Goal: Information Seeking & Learning: Learn about a topic

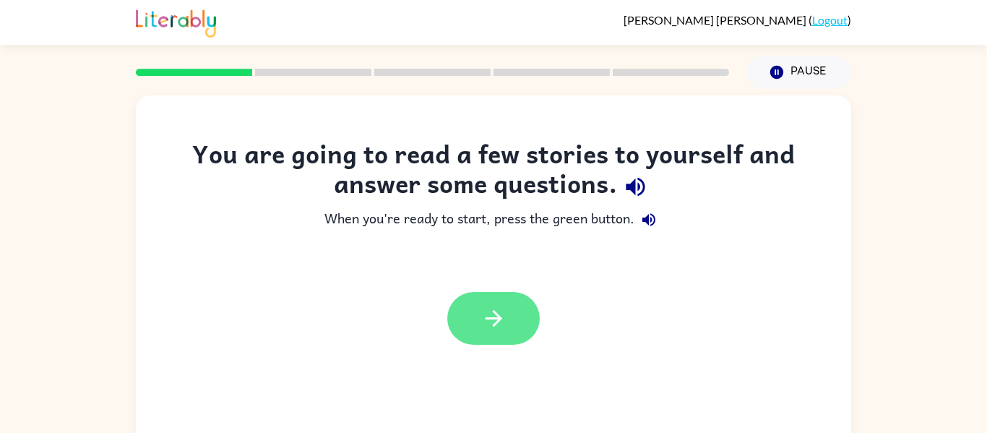
click at [503, 331] on icon "button" at bounding box center [493, 318] width 25 height 25
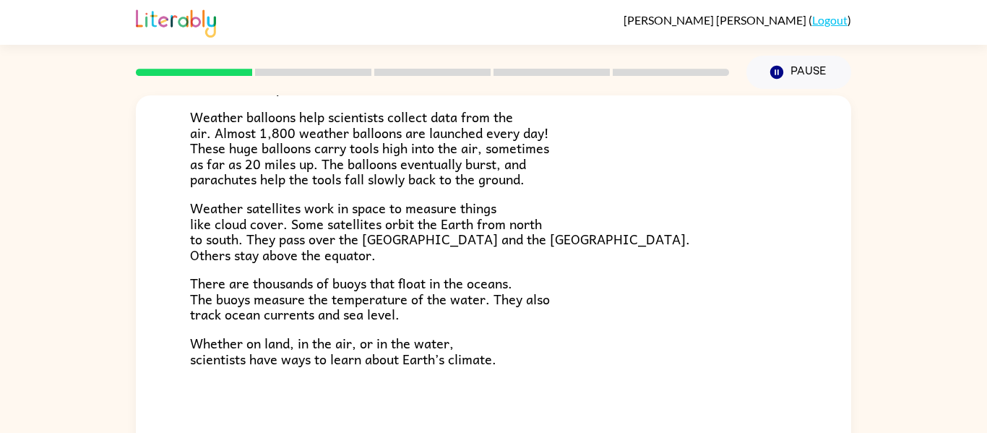
scroll to position [75, 0]
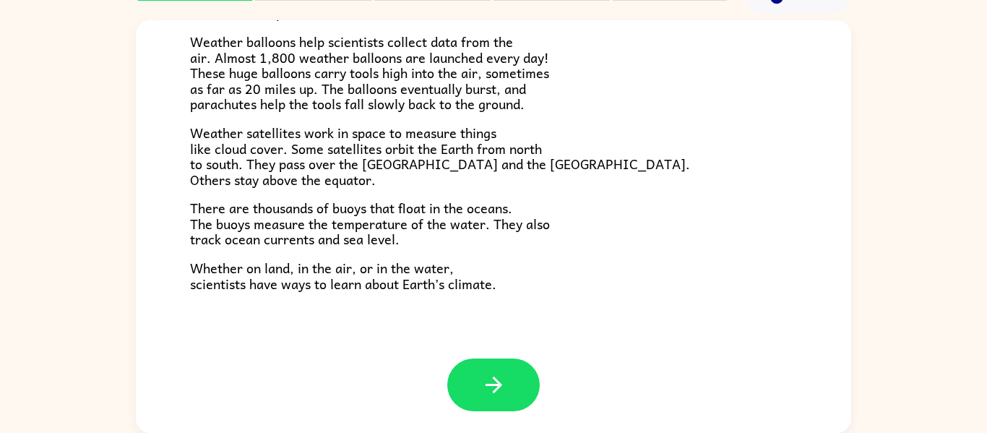
click at [547, 397] on div at bounding box center [494, 395] width 716 height 74
click at [494, 396] on icon "button" at bounding box center [493, 384] width 25 height 25
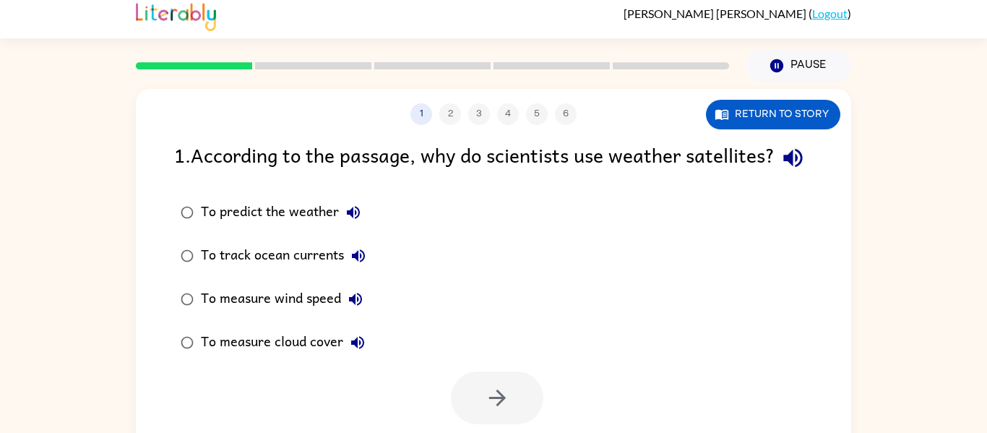
scroll to position [51, 0]
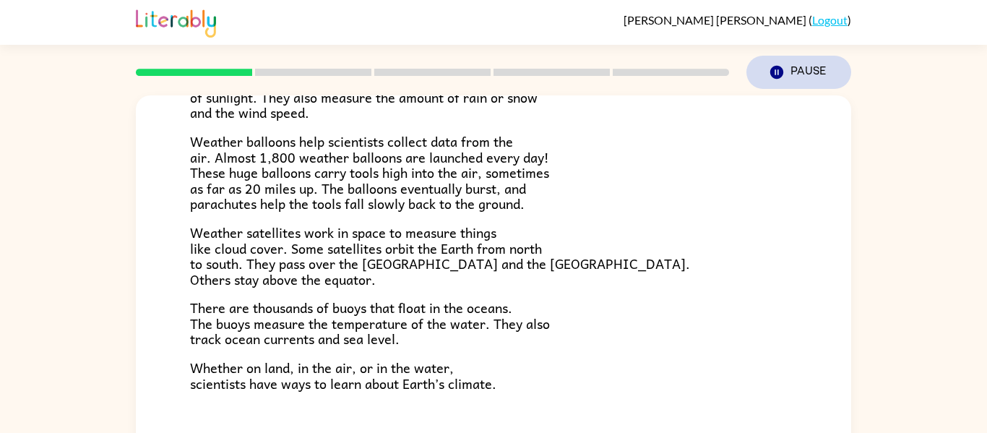
click at [772, 78] on icon "Pause" at bounding box center [777, 72] width 16 height 16
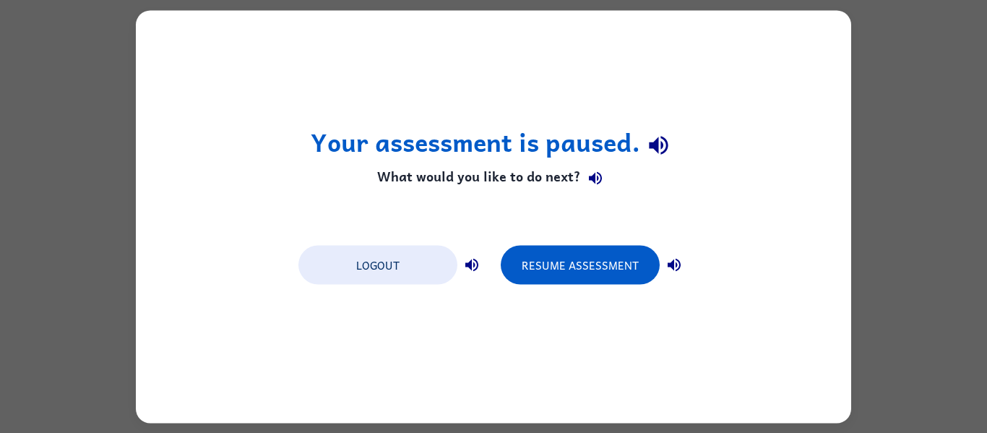
click at [833, 199] on div "Your assessment is paused. What would you like to do next? Logout Resume Assess…" at bounding box center [494, 216] width 716 height 413
click at [854, 205] on div "Your assessment is paused. What would you like to do next? Logout Resume Assess…" at bounding box center [493, 216] width 987 height 433
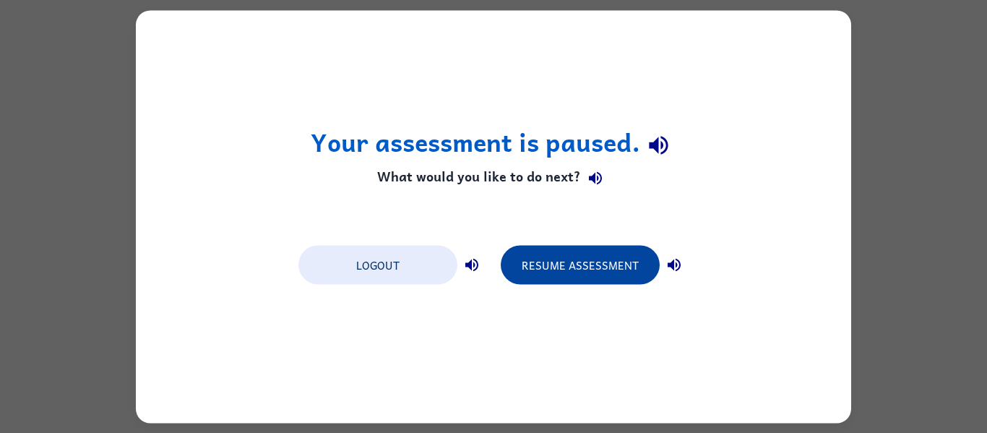
click at [619, 280] on button "Resume Assessment" at bounding box center [580, 264] width 159 height 39
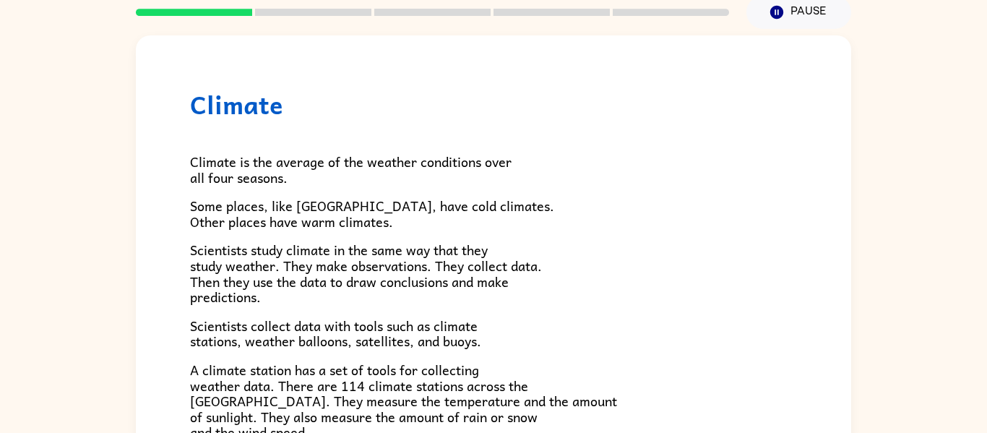
scroll to position [57, 0]
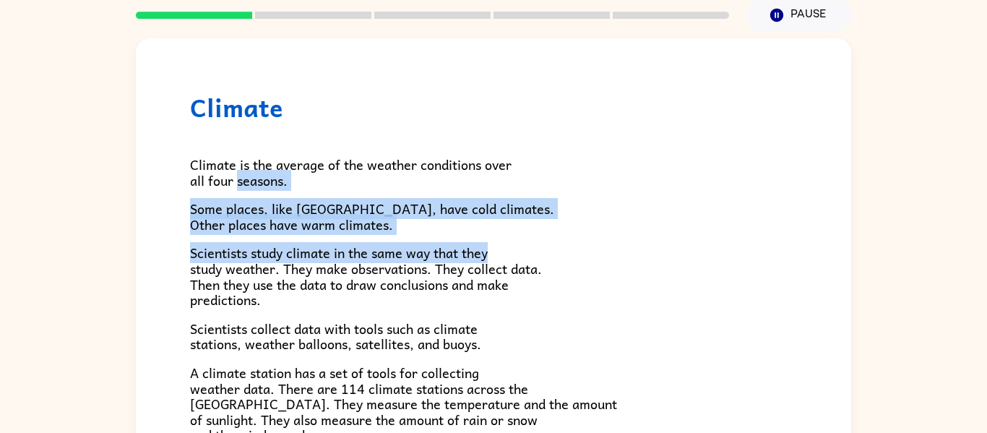
drag, startPoint x: 236, startPoint y: 177, endPoint x: 986, endPoint y: 254, distance: 753.5
click at [986, 254] on div "Climate Climate is the average of the weather conditions over all four seasons.…" at bounding box center [493, 241] width 987 height 419
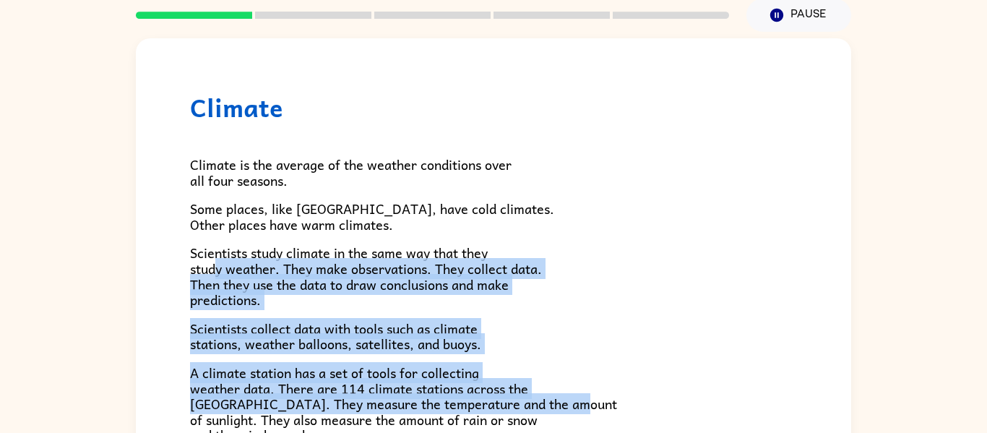
drag, startPoint x: 219, startPoint y: 272, endPoint x: 663, endPoint y: 395, distance: 461.3
click at [663, 395] on div "Climate is the average of the weather conditions over all four seasons. Some pl…" at bounding box center [493, 417] width 607 height 591
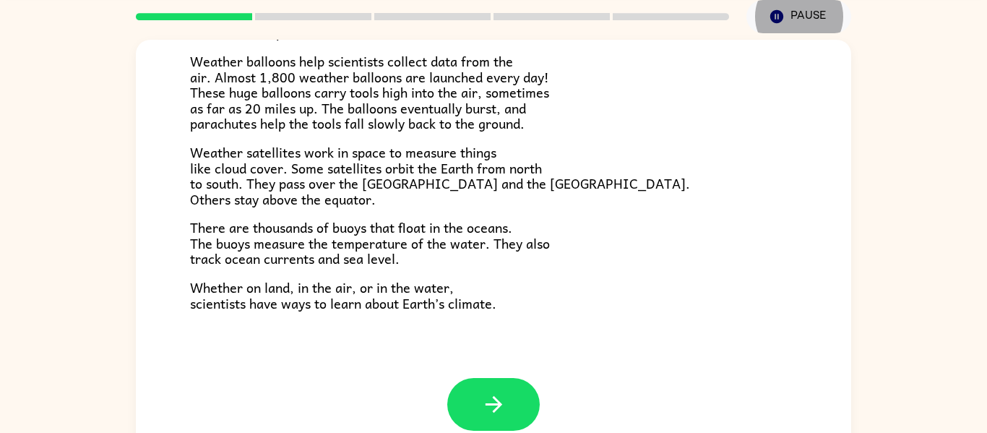
scroll to position [75, 0]
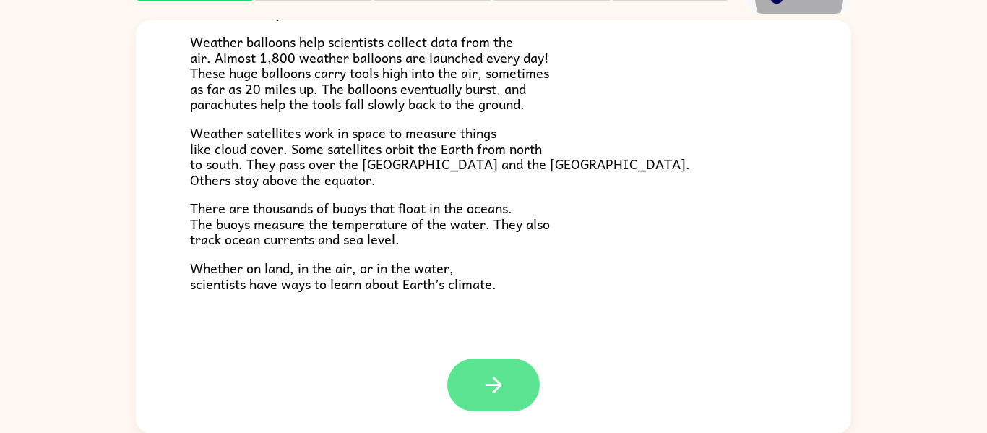
click at [498, 384] on icon "button" at bounding box center [493, 385] width 17 height 17
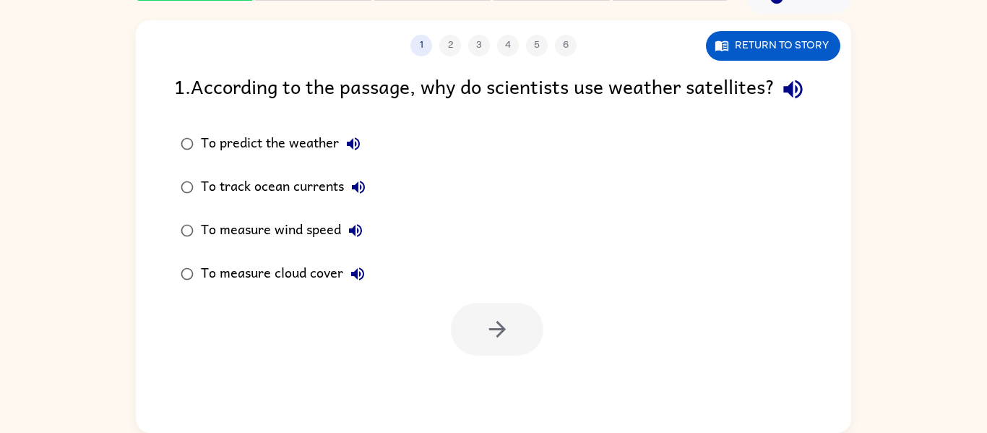
scroll to position [0, 0]
click at [227, 202] on div "To track ocean currents" at bounding box center [287, 187] width 172 height 29
click at [488, 342] on icon "button" at bounding box center [497, 329] width 25 height 25
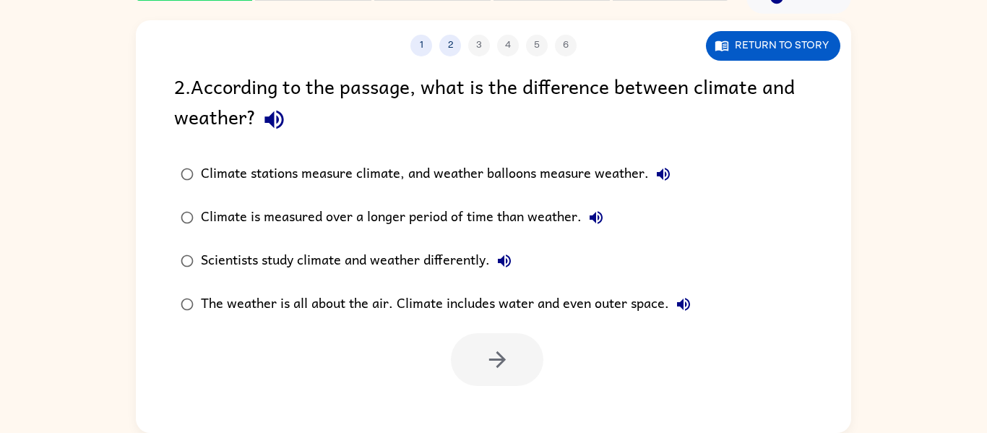
click at [598, 225] on icon "button" at bounding box center [596, 217] width 17 height 17
click at [588, 220] on icon "button" at bounding box center [596, 217] width 17 height 17
click at [599, 216] on icon "button" at bounding box center [596, 217] width 17 height 17
click at [686, 312] on icon "button" at bounding box center [683, 304] width 17 height 17
click at [695, 301] on button "The weather is all about the air. Climate includes water and even outer space." at bounding box center [683, 304] width 29 height 29
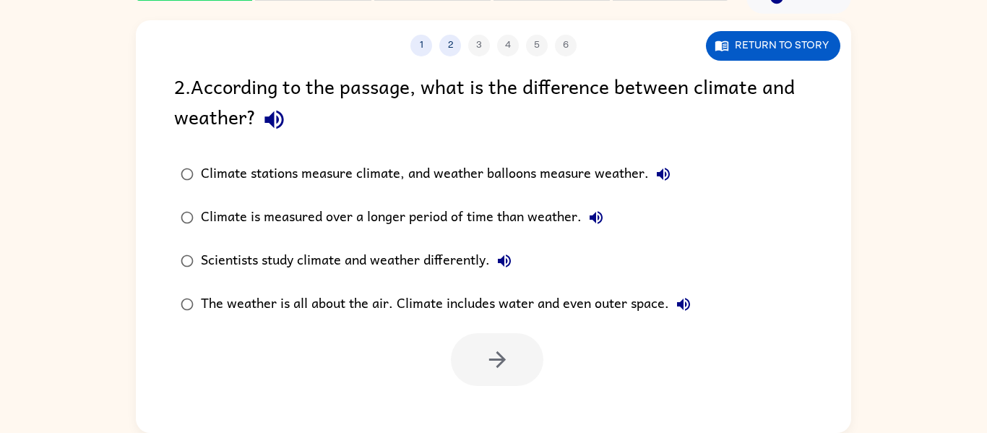
click at [676, 308] on icon "button" at bounding box center [683, 304] width 17 height 17
click at [687, 312] on icon "button" at bounding box center [683, 304] width 17 height 17
click at [663, 173] on icon "button" at bounding box center [663, 174] width 13 height 13
click at [660, 172] on icon "button" at bounding box center [663, 174] width 17 height 17
click at [601, 210] on icon "button" at bounding box center [596, 217] width 17 height 17
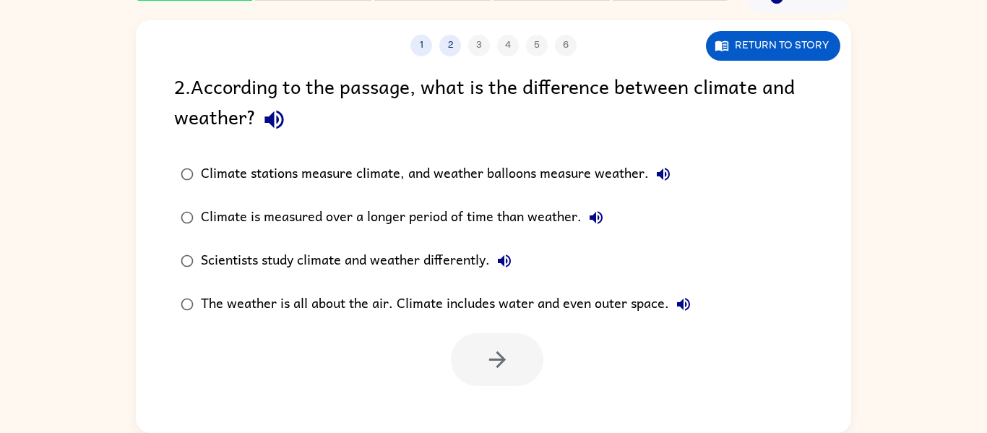
click at [504, 266] on icon "button" at bounding box center [504, 260] width 17 height 17
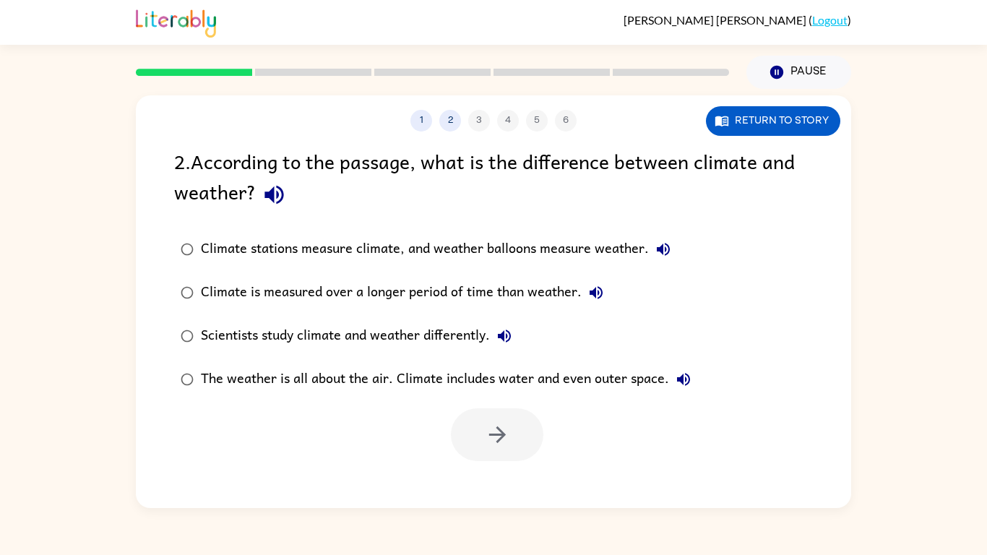
click at [463, 329] on div "Scientists study climate and weather differently." at bounding box center [360, 336] width 318 height 29
click at [485, 432] on button "button" at bounding box center [497, 434] width 93 height 53
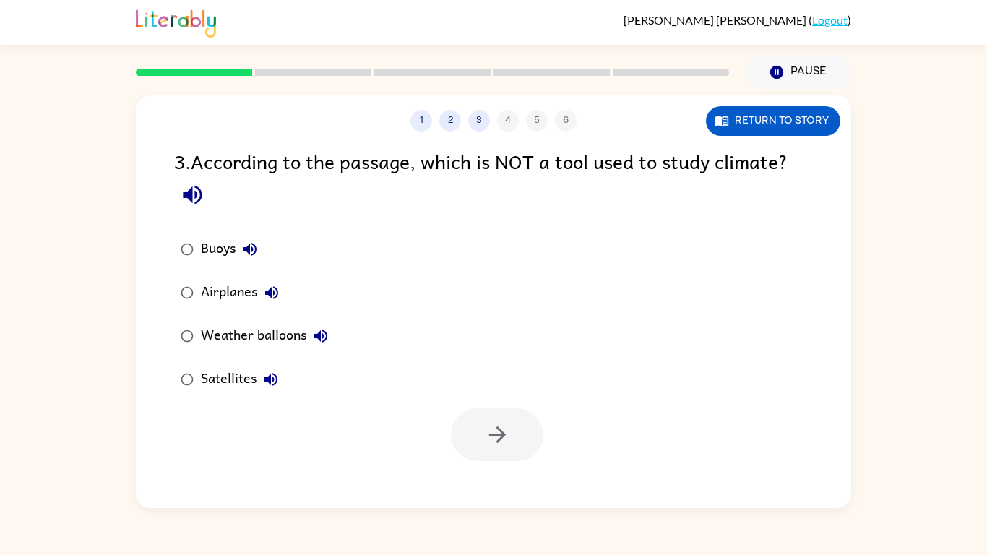
click at [310, 329] on button "Weather balloons" at bounding box center [320, 336] width 29 height 29
click at [319, 347] on button "Weather balloons" at bounding box center [320, 336] width 29 height 29
click at [327, 338] on icon "button" at bounding box center [320, 336] width 13 height 13
click at [322, 345] on icon "button" at bounding box center [320, 335] width 17 height 17
click at [324, 343] on icon "button" at bounding box center [320, 335] width 17 height 17
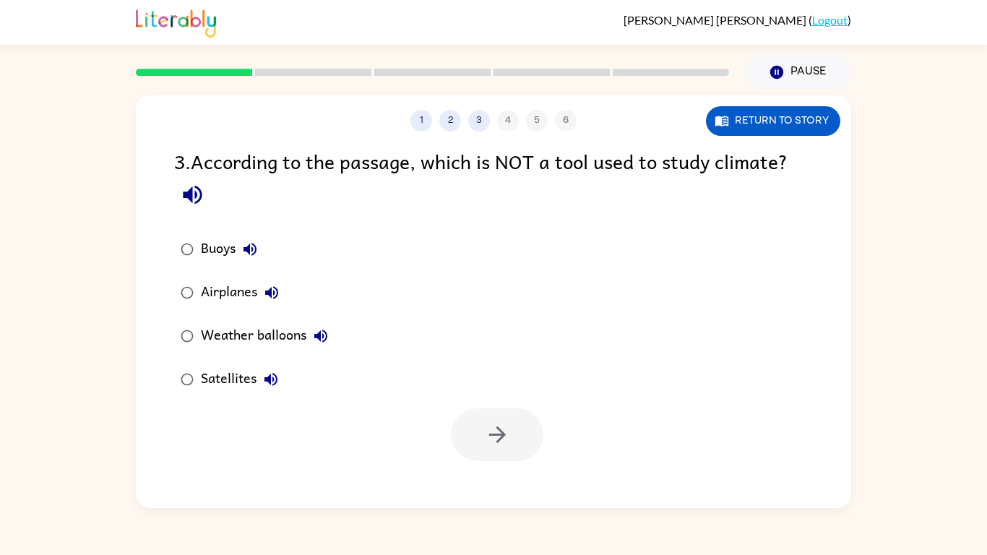
click at [244, 247] on icon "button" at bounding box center [249, 249] width 17 height 17
click at [245, 244] on icon "button" at bounding box center [249, 249] width 17 height 17
click at [270, 385] on icon "button" at bounding box center [270, 379] width 17 height 17
click at [469, 432] on button "button" at bounding box center [497, 434] width 93 height 53
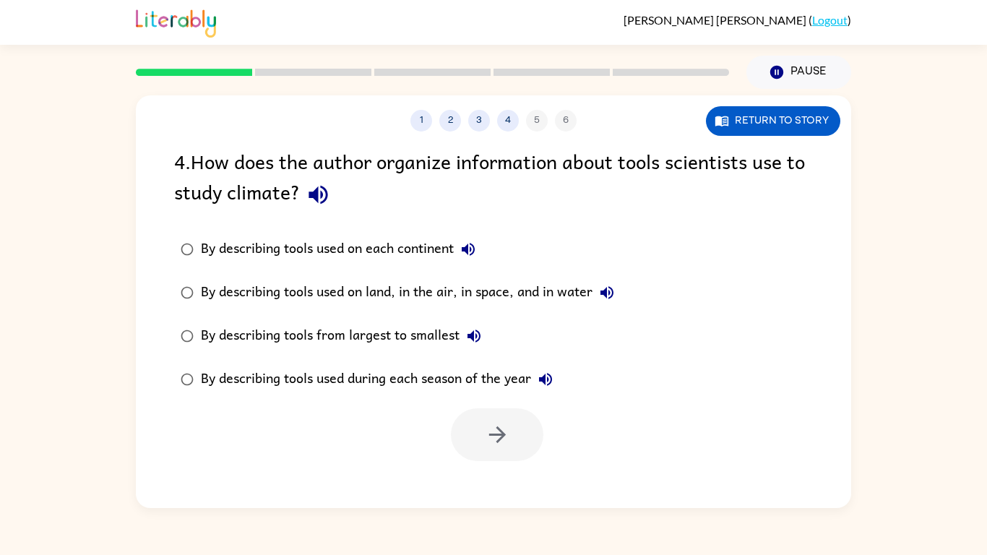
click at [543, 382] on icon "button" at bounding box center [545, 379] width 17 height 17
click at [622, 296] on button "By describing tools used on land, in the air, in space, and in water" at bounding box center [607, 292] width 29 height 29
click at [493, 432] on button "button" at bounding box center [497, 434] width 93 height 53
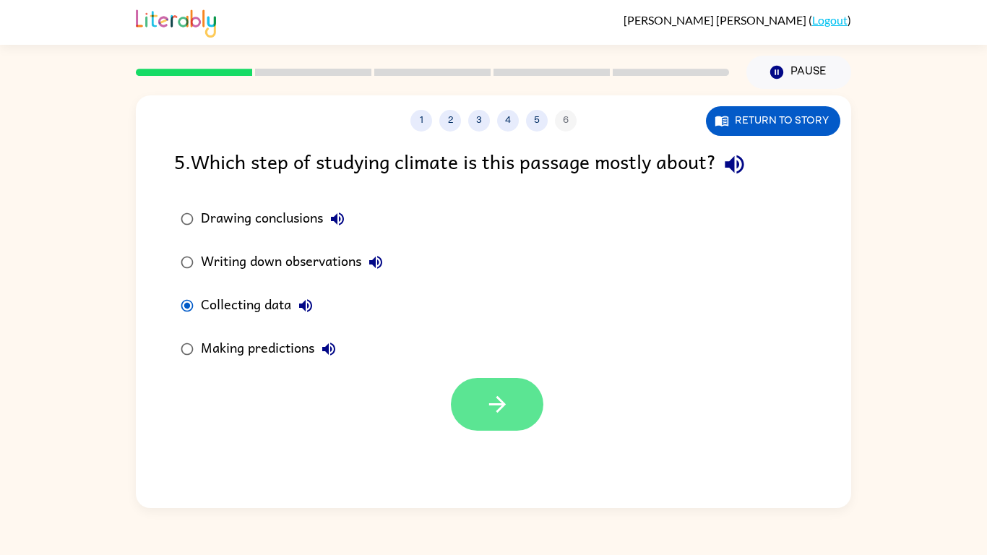
click at [485, 413] on icon "button" at bounding box center [497, 404] width 25 height 25
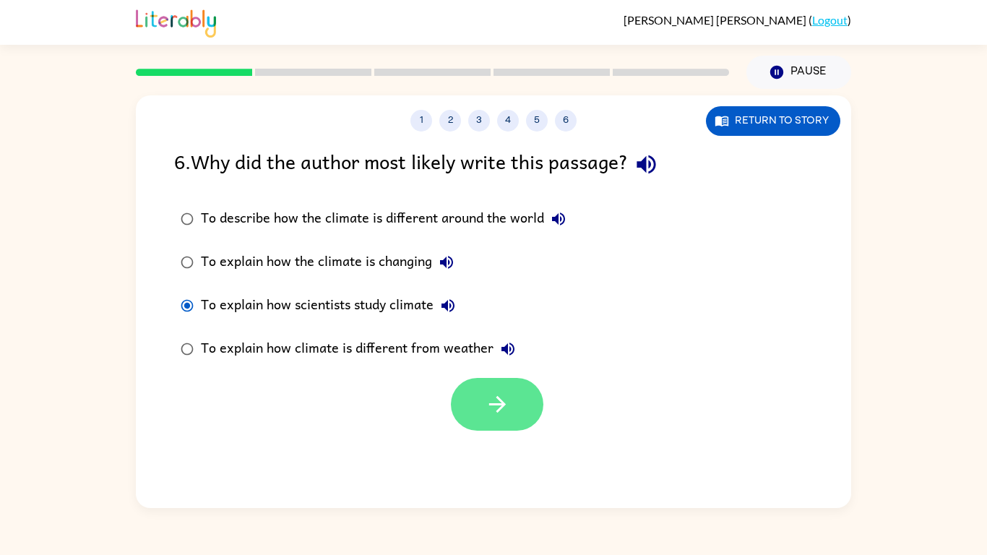
click at [485, 426] on button "button" at bounding box center [497, 404] width 93 height 53
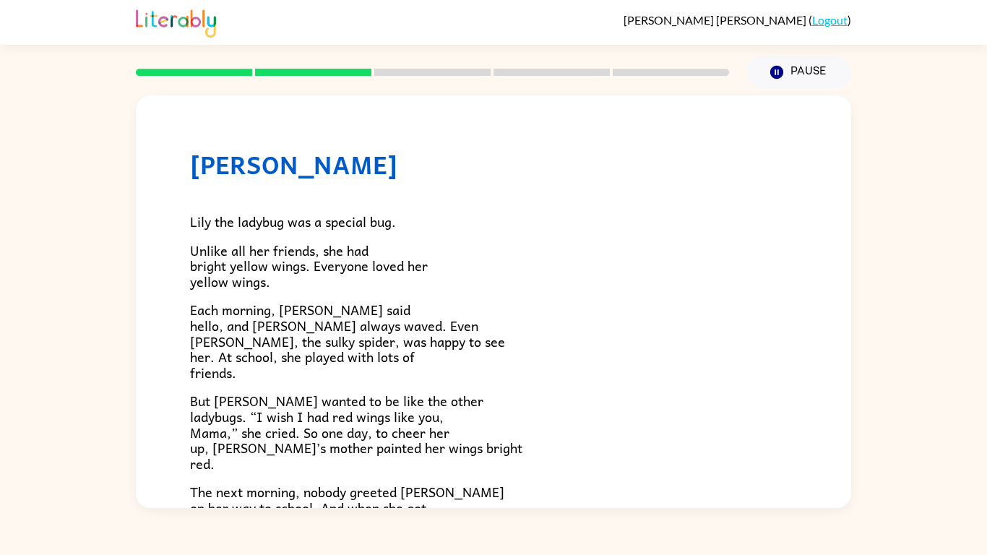
scroll to position [390, 0]
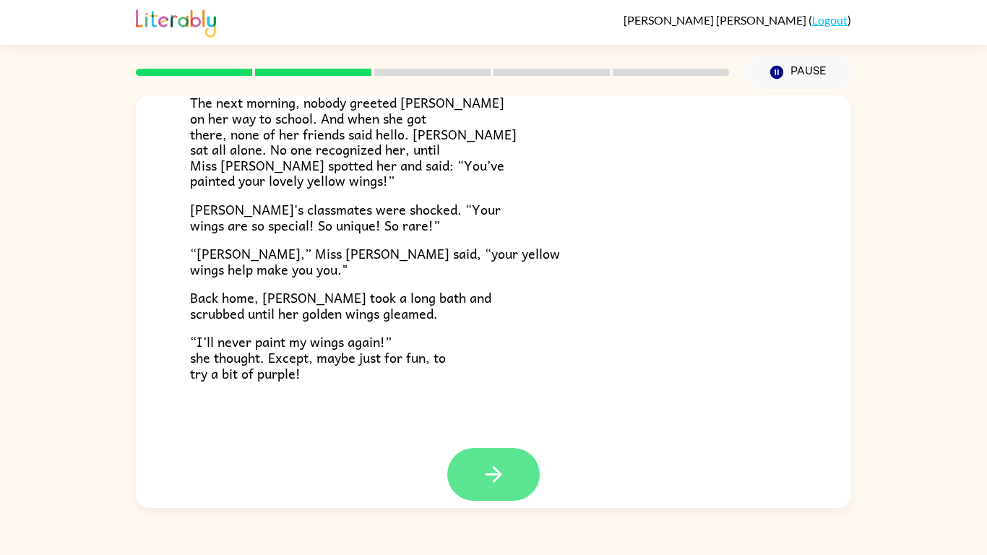
click at [501, 432] on icon "button" at bounding box center [493, 474] width 25 height 25
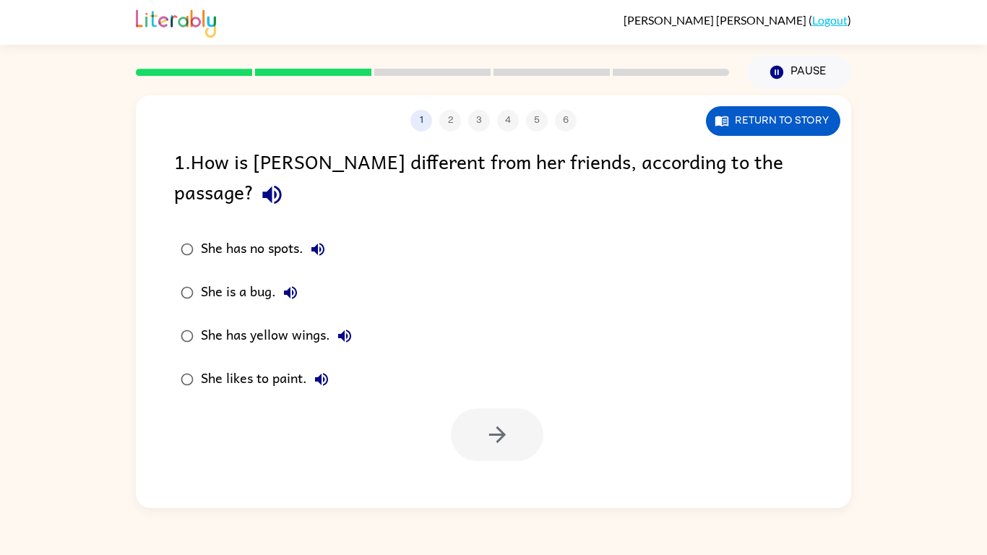
scroll to position [0, 0]
click at [487, 422] on icon "button" at bounding box center [497, 434] width 25 height 25
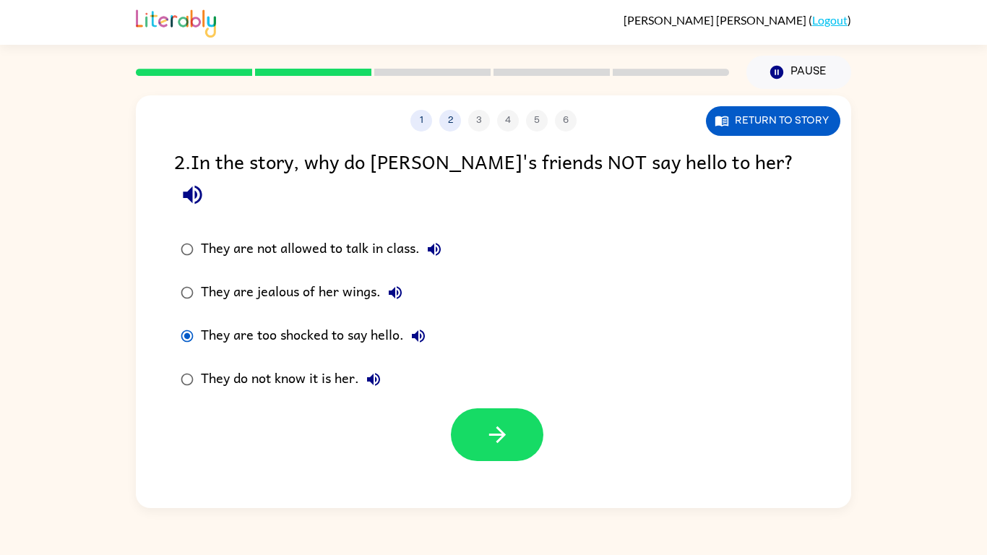
click at [759, 261] on div "They are not allowed to talk in class. They are jealous of her wings. They are …" at bounding box center [512, 314] width 677 height 173
click at [477, 408] on button "button" at bounding box center [497, 434] width 93 height 53
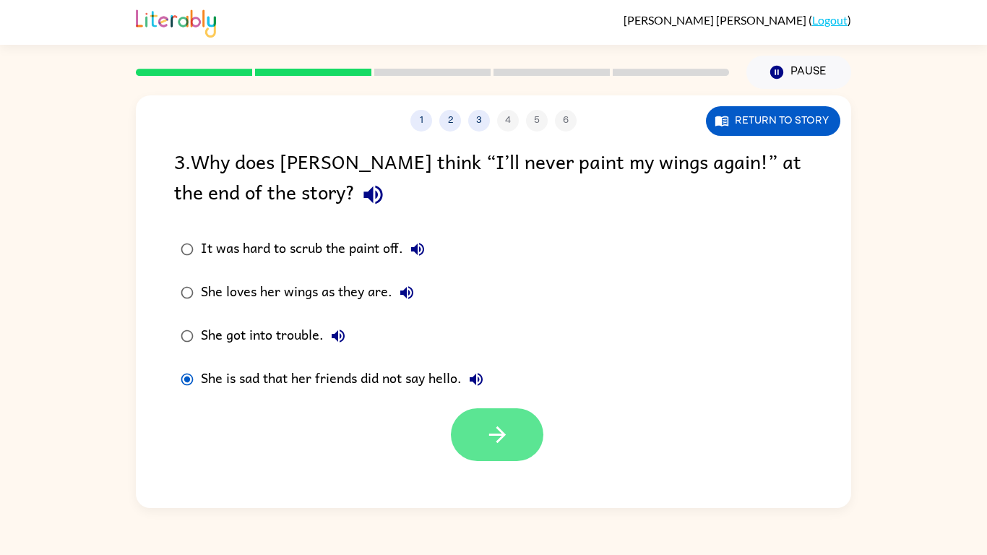
click at [485, 432] on button "button" at bounding box center [497, 434] width 93 height 53
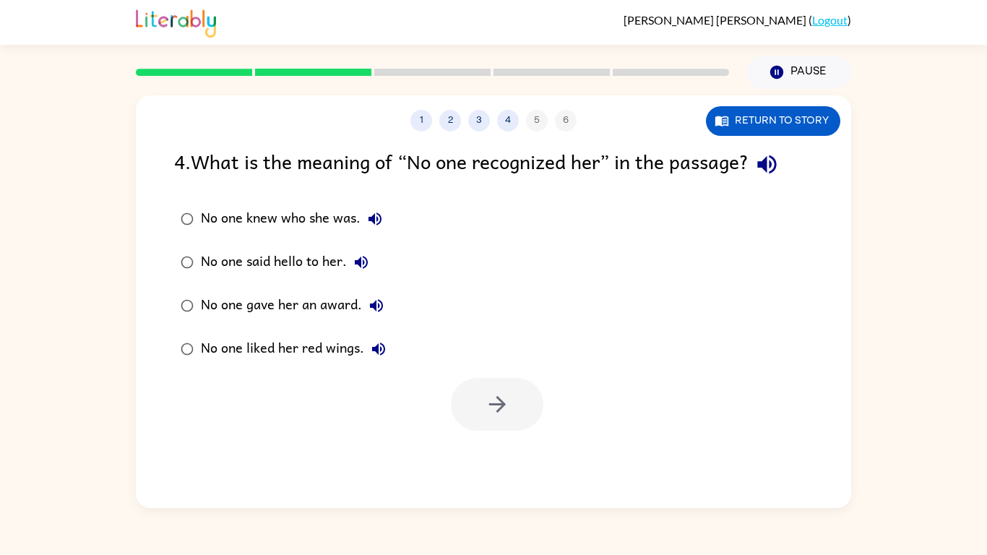
click at [378, 361] on button "No one liked her red wings." at bounding box center [378, 349] width 29 height 29
click at [371, 345] on icon "button" at bounding box center [378, 348] width 17 height 17
click at [380, 358] on button "No one liked her red wings." at bounding box center [378, 349] width 29 height 29
click at [384, 340] on button "No one liked her red wings." at bounding box center [378, 349] width 29 height 29
click at [368, 348] on button "No one liked her red wings." at bounding box center [378, 349] width 29 height 29
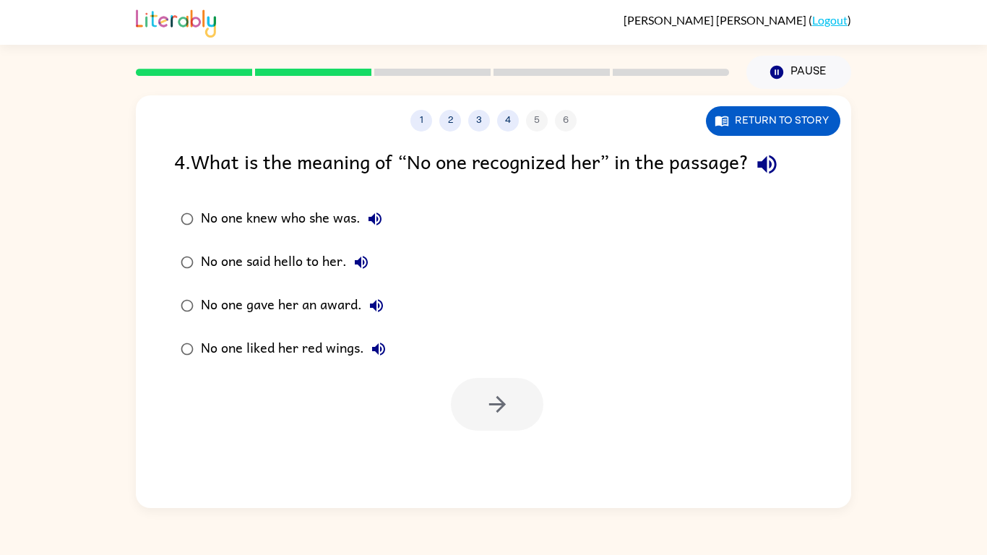
click at [371, 355] on icon "button" at bounding box center [378, 348] width 17 height 17
click at [379, 301] on icon "button" at bounding box center [376, 305] width 13 height 13
click at [209, 284] on label "No one gave her an award." at bounding box center [283, 305] width 234 height 43
click at [522, 421] on button "button" at bounding box center [497, 404] width 93 height 53
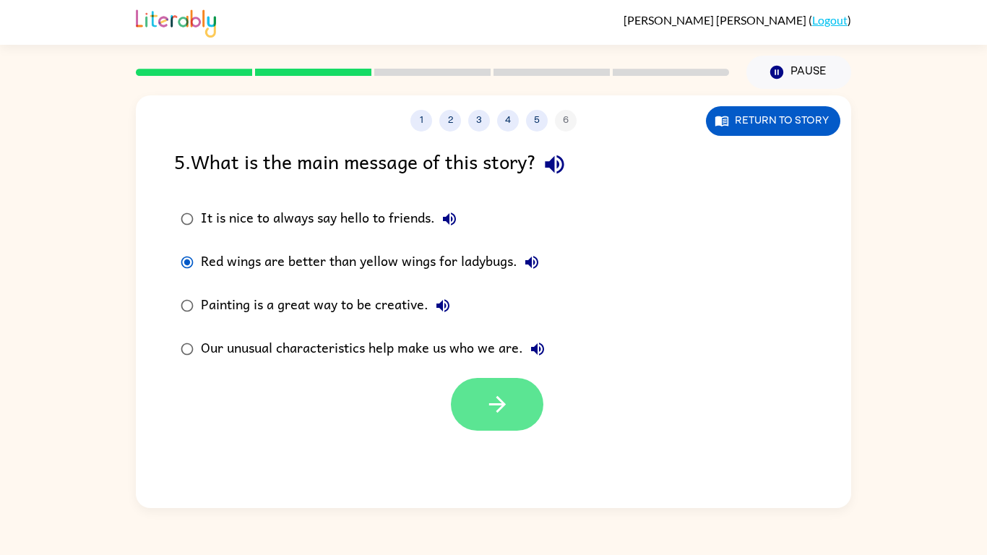
click at [485, 415] on icon "button" at bounding box center [497, 404] width 25 height 25
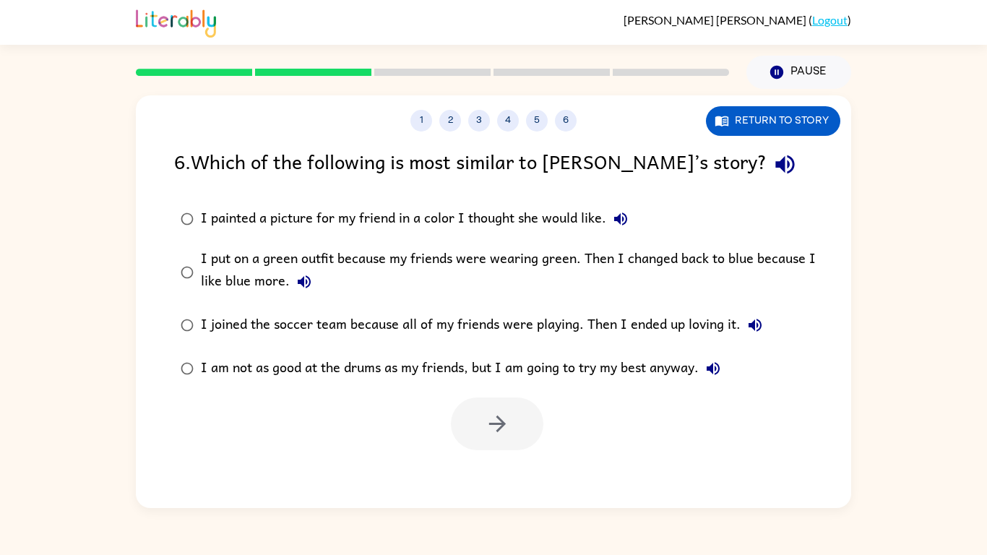
click at [211, 262] on div "I put on a green outfit because my friends were wearing green. Then I changed b…" at bounding box center [517, 272] width 632 height 48
click at [494, 413] on icon "button" at bounding box center [497, 423] width 25 height 25
click at [501, 421] on div at bounding box center [497, 424] width 93 height 53
click at [502, 424] on div at bounding box center [497, 424] width 93 height 53
click at [500, 425] on div at bounding box center [497, 424] width 93 height 53
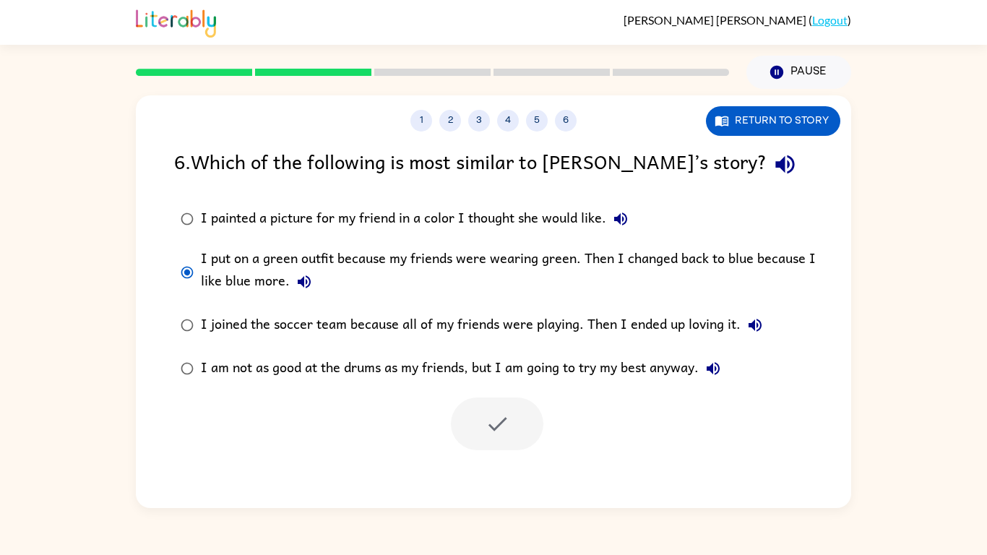
click at [497, 430] on div at bounding box center [497, 424] width 93 height 53
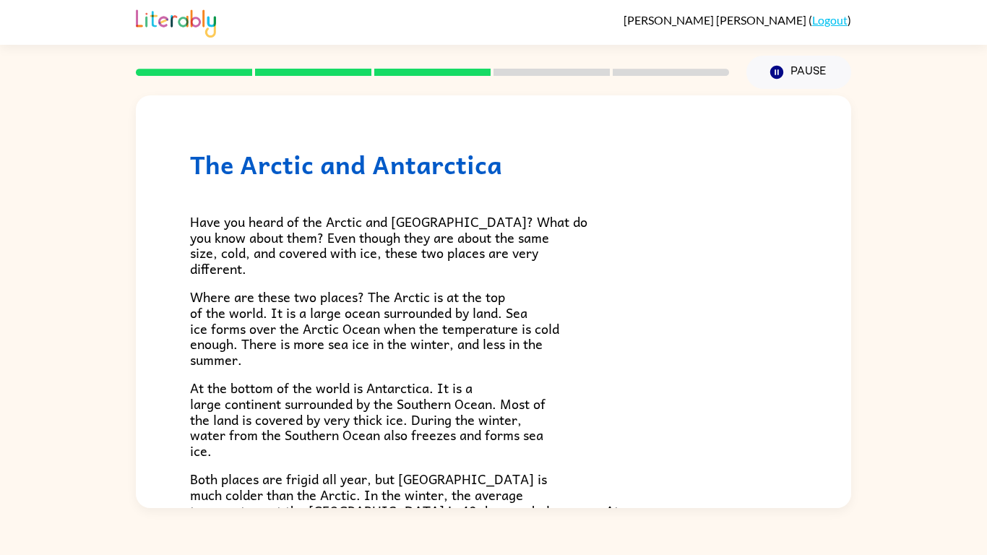
click at [494, 432] on span "At the bottom of the world is Antarctica. It is a large continent surrounded by…" at bounding box center [368, 418] width 356 height 83
click at [494, 427] on span "At the bottom of the world is Antarctica. It is a large continent surrounded by…" at bounding box center [368, 418] width 356 height 83
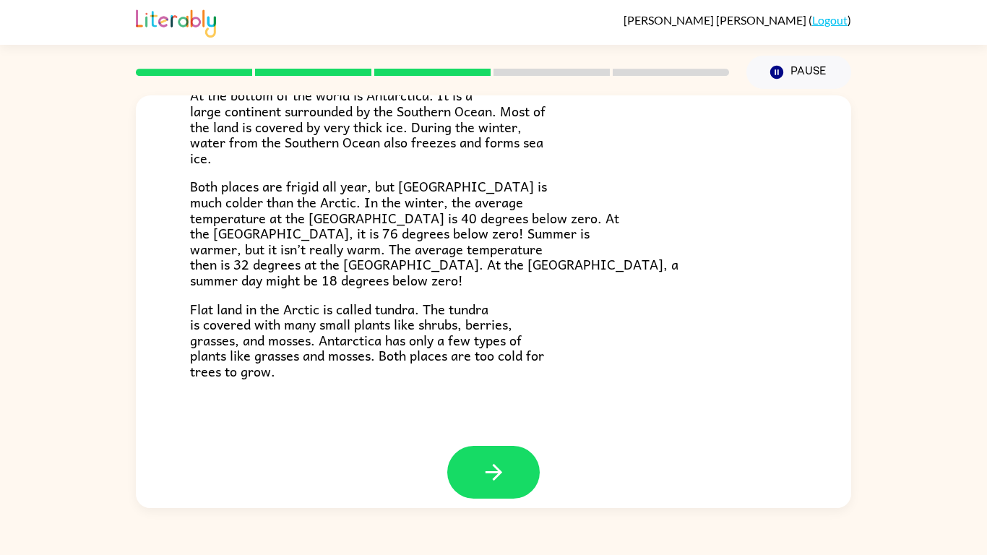
scroll to position [305, 0]
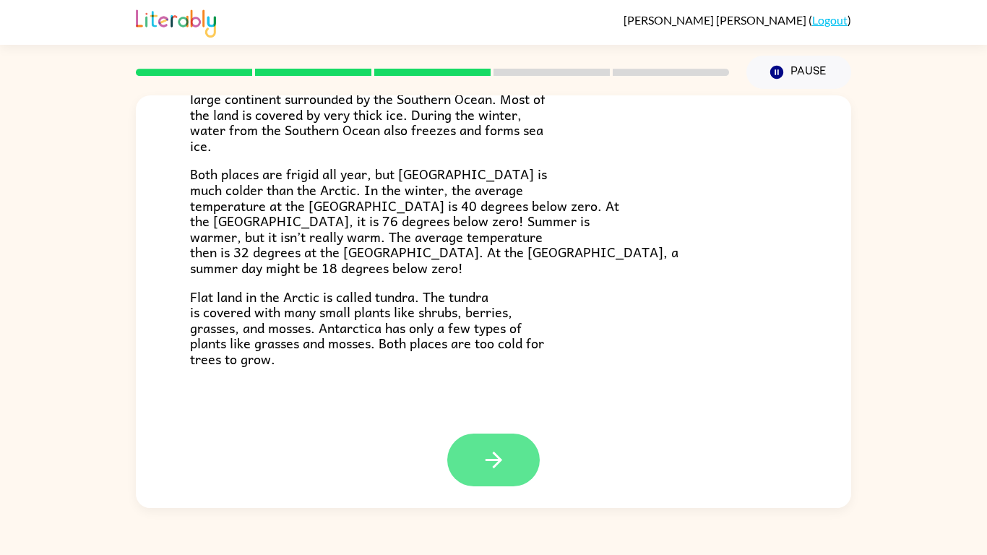
click at [500, 432] on button "button" at bounding box center [493, 460] width 93 height 53
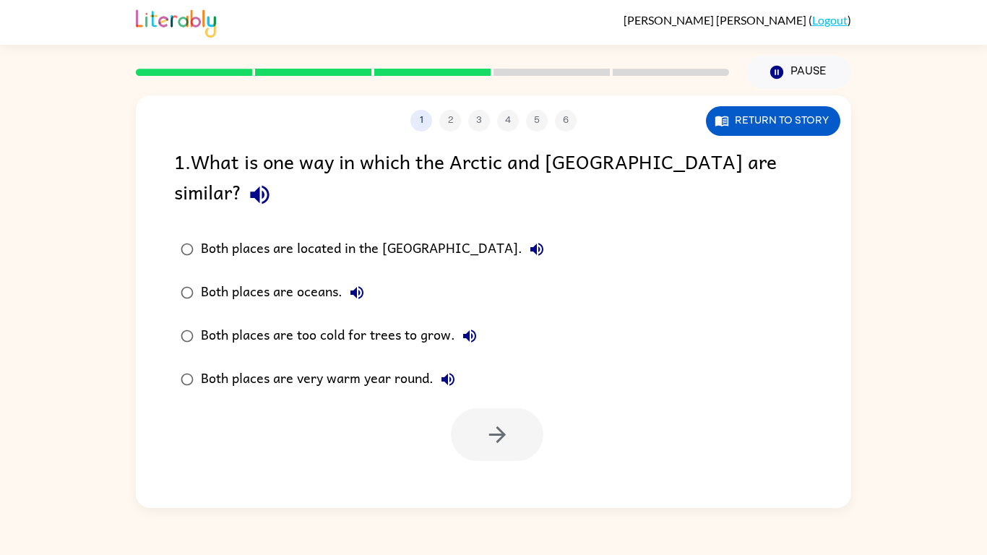
scroll to position [0, 0]
click at [471, 432] on div "1 2 3 4 5 6 Return to story 1 . What is one way in which the Arctic and [GEOGRA…" at bounding box center [494, 301] width 716 height 413
click at [735, 124] on button "Return to story" at bounding box center [773, 121] width 134 height 30
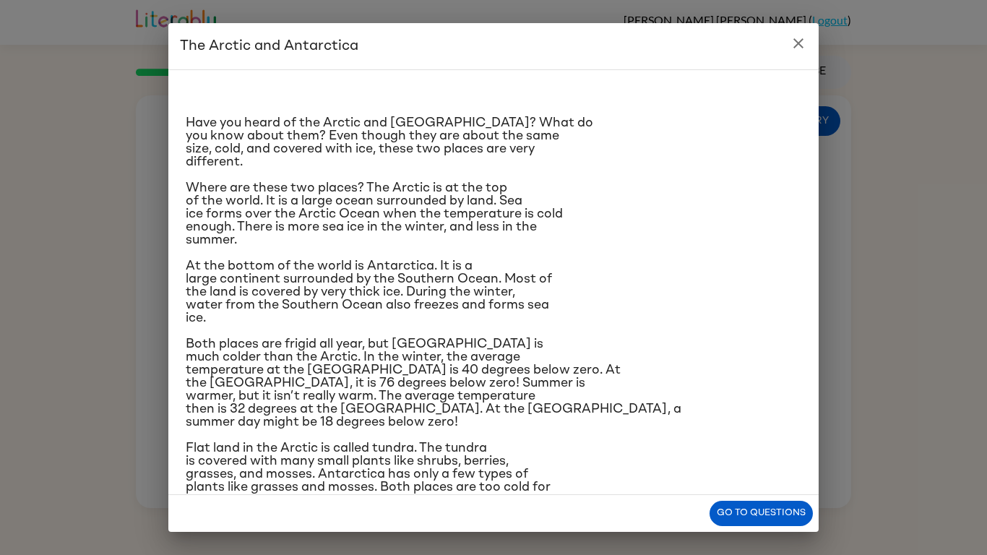
click at [502, 410] on span "Both places are frigid all year, but [GEOGRAPHIC_DATA] is much colder than the …" at bounding box center [434, 383] width 496 height 91
click at [723, 432] on button "Go to questions" at bounding box center [761, 513] width 103 height 25
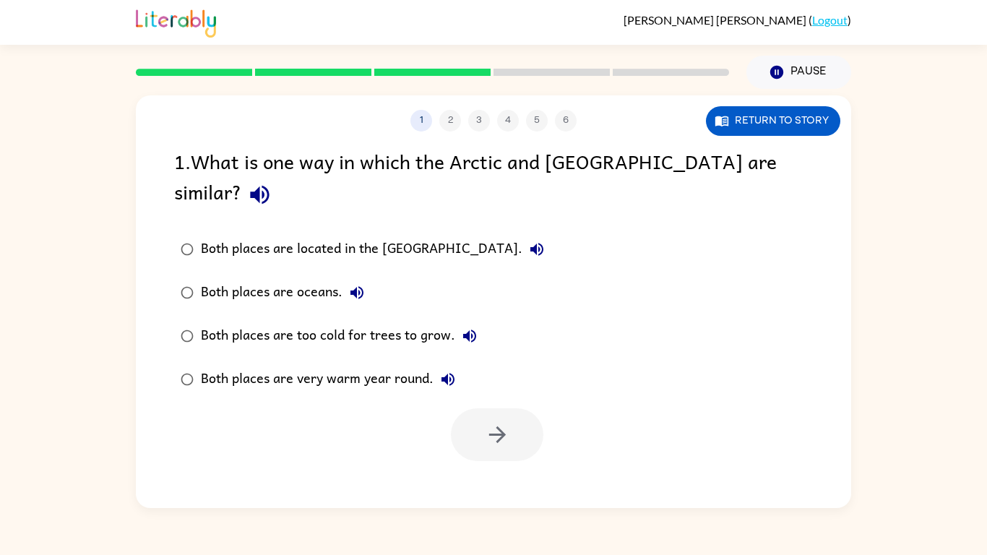
click at [220, 365] on div "Both places are very warm year round." at bounding box center [332, 379] width 262 height 29
click at [517, 421] on button "button" at bounding box center [497, 434] width 93 height 53
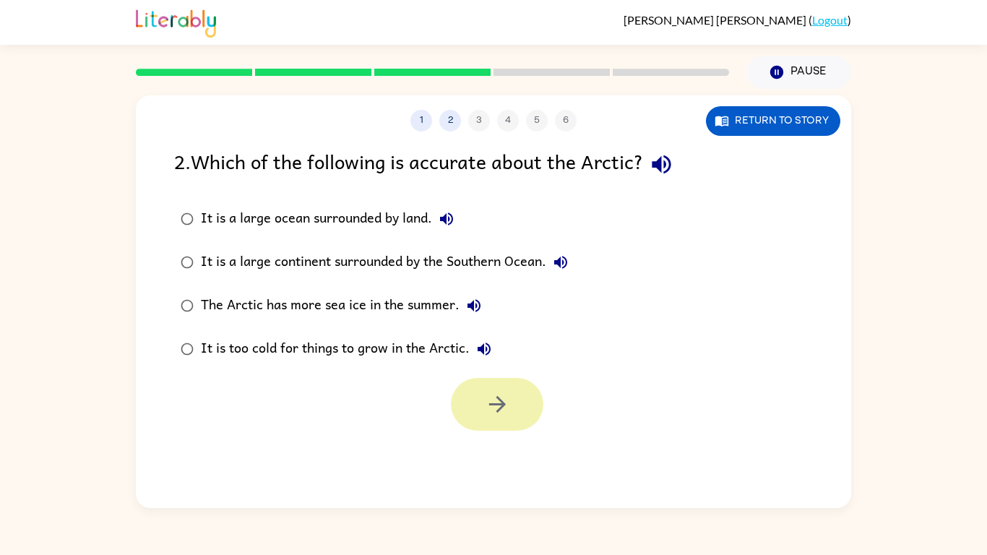
click at [507, 421] on button "button" at bounding box center [497, 404] width 93 height 53
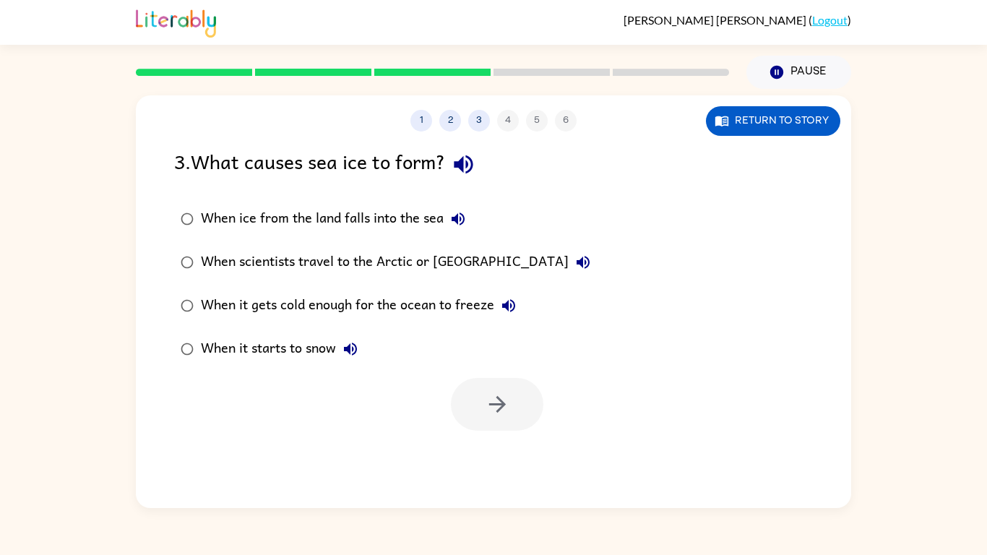
click at [510, 419] on div at bounding box center [497, 404] width 93 height 53
click at [509, 421] on div at bounding box center [497, 404] width 93 height 53
click at [510, 421] on div at bounding box center [497, 404] width 93 height 53
click at [523, 416] on button "button" at bounding box center [497, 404] width 93 height 53
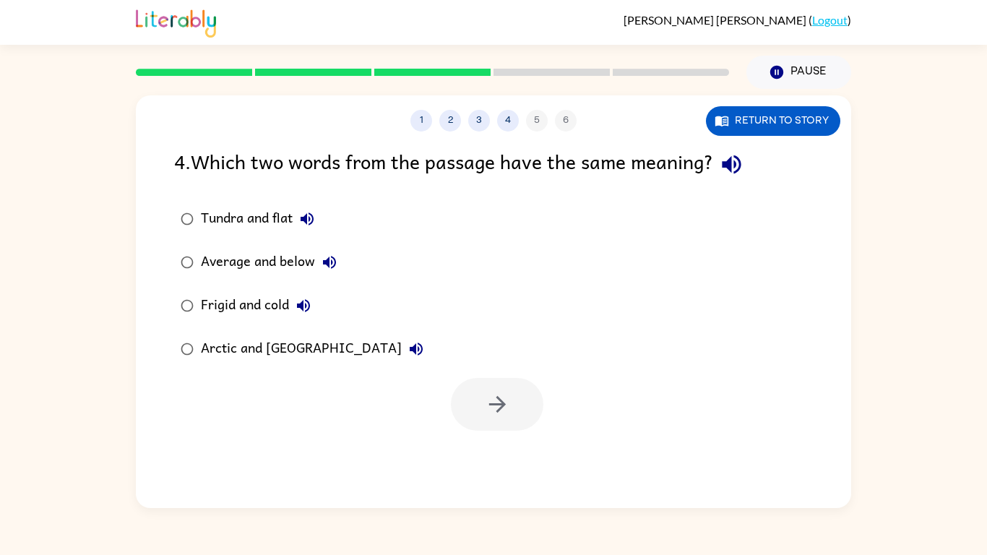
click at [408, 354] on icon "button" at bounding box center [416, 348] width 17 height 17
click at [340, 272] on button "Average and below" at bounding box center [329, 262] width 29 height 29
click at [327, 260] on icon "button" at bounding box center [329, 262] width 13 height 13
click at [332, 262] on icon "button" at bounding box center [329, 262] width 13 height 13
click at [402, 357] on button "Arctic and [GEOGRAPHIC_DATA]" at bounding box center [416, 349] width 29 height 29
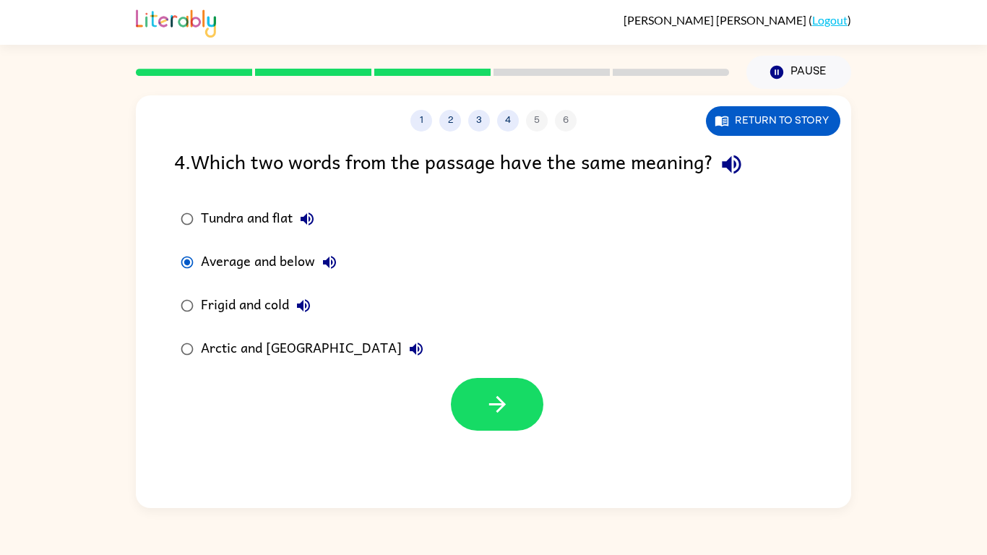
click at [402, 361] on button "Arctic and [GEOGRAPHIC_DATA]" at bounding box center [416, 349] width 29 height 29
click at [402, 360] on button "Arctic and [GEOGRAPHIC_DATA]" at bounding box center [416, 349] width 29 height 29
click at [497, 404] on icon "button" at bounding box center [497, 404] width 17 height 17
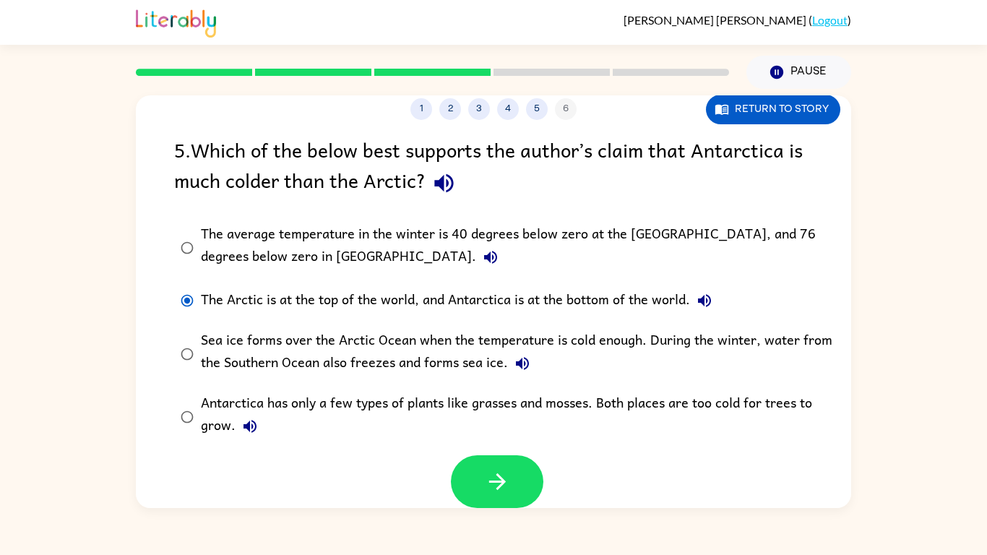
scroll to position [11, 0]
click at [523, 369] on icon "button" at bounding box center [522, 364] width 17 height 17
click at [497, 432] on button "button" at bounding box center [497, 481] width 93 height 53
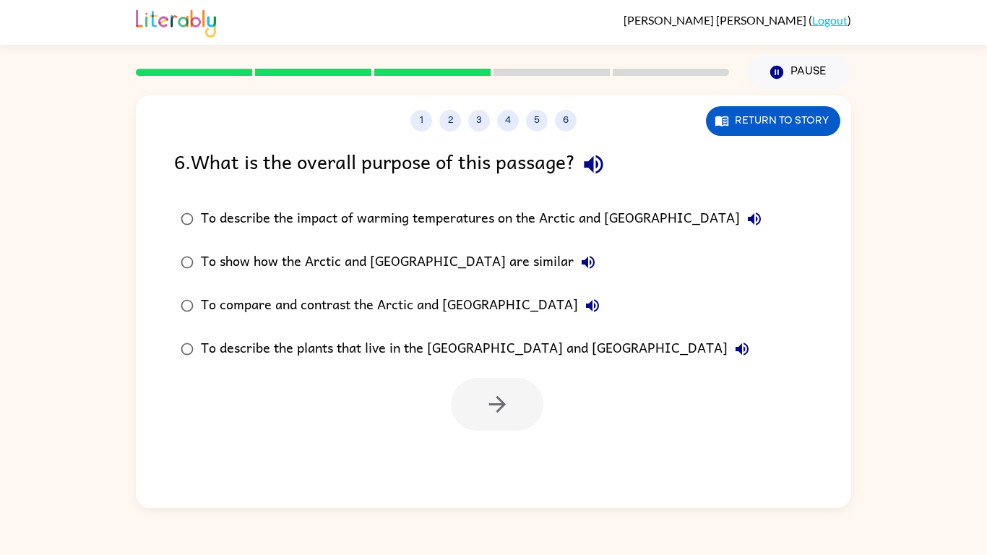
scroll to position [0, 0]
click at [514, 417] on button "button" at bounding box center [497, 404] width 93 height 53
click at [494, 400] on div at bounding box center [497, 404] width 93 height 53
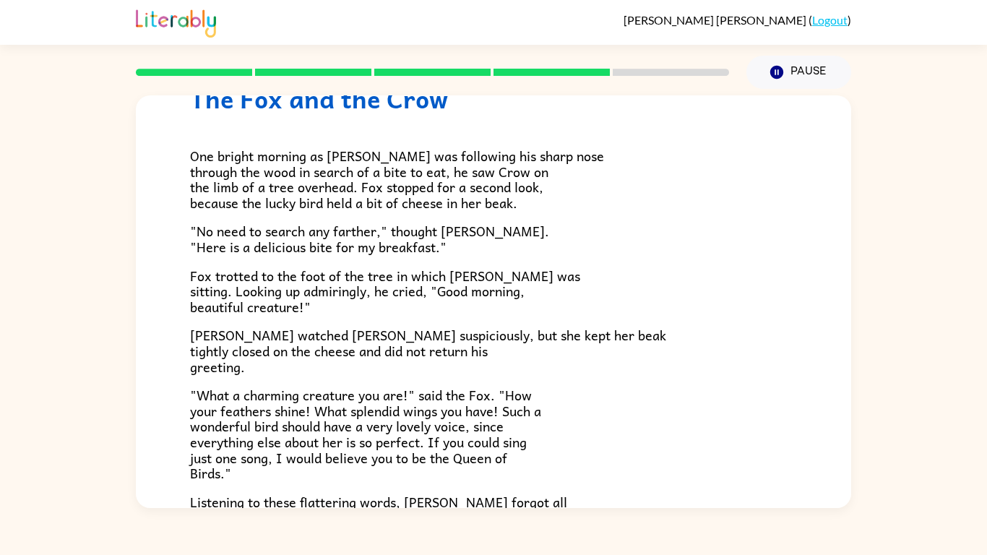
scroll to position [284, 0]
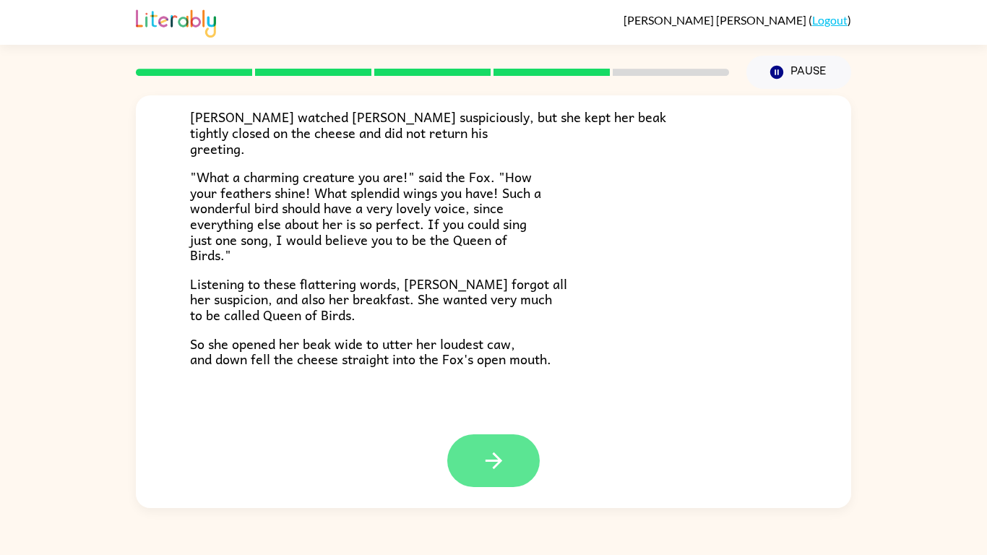
click at [478, 432] on button "button" at bounding box center [493, 460] width 93 height 53
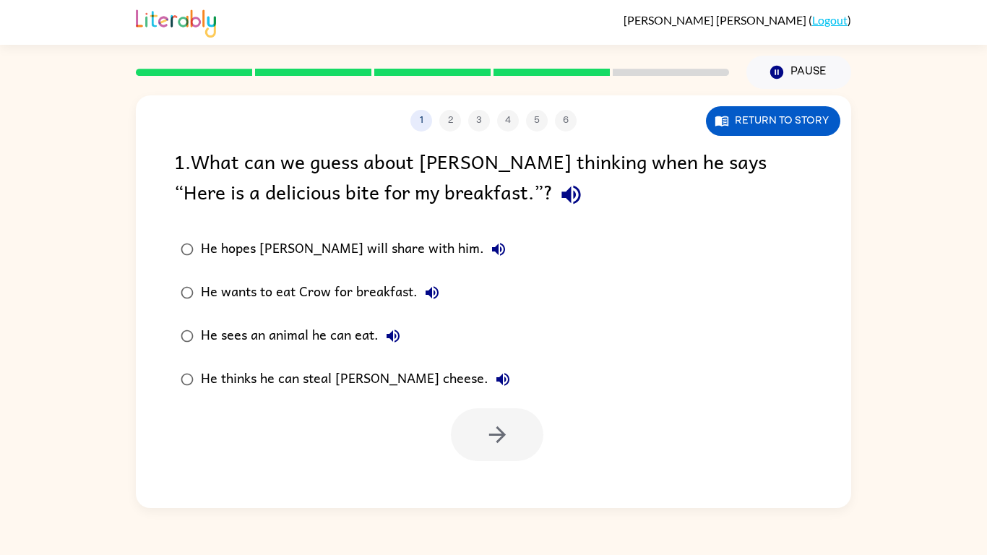
click at [383, 331] on button "He sees an animal he can eat." at bounding box center [393, 336] width 29 height 29
click at [429, 299] on icon "button" at bounding box center [432, 292] width 17 height 17
click at [486, 432] on icon "button" at bounding box center [497, 434] width 25 height 25
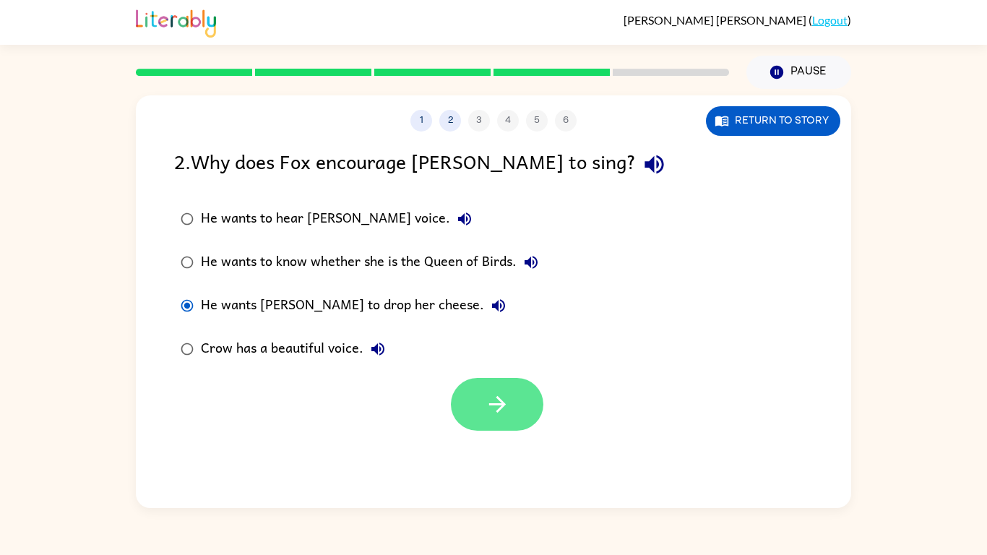
click at [486, 421] on button "button" at bounding box center [497, 404] width 93 height 53
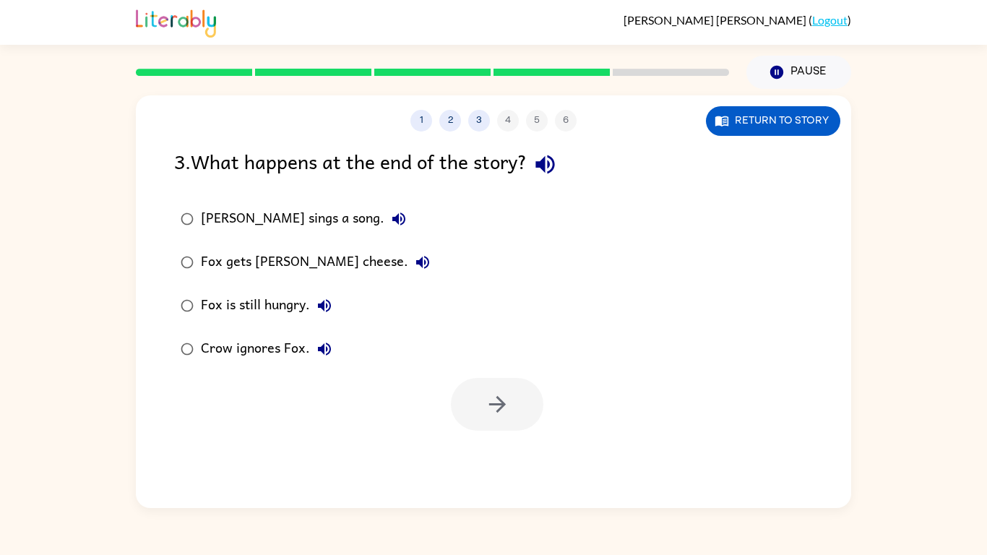
click at [392, 221] on icon "button" at bounding box center [398, 218] width 13 height 13
click at [408, 274] on button "Fox gets [PERSON_NAME] cheese." at bounding box center [422, 262] width 29 height 29
click at [408, 262] on button "Fox gets [PERSON_NAME] cheese." at bounding box center [422, 262] width 29 height 29
click at [408, 265] on button "Fox gets [PERSON_NAME] cheese." at bounding box center [422, 262] width 29 height 29
click at [326, 320] on div "Fox is still hungry." at bounding box center [270, 305] width 138 height 29
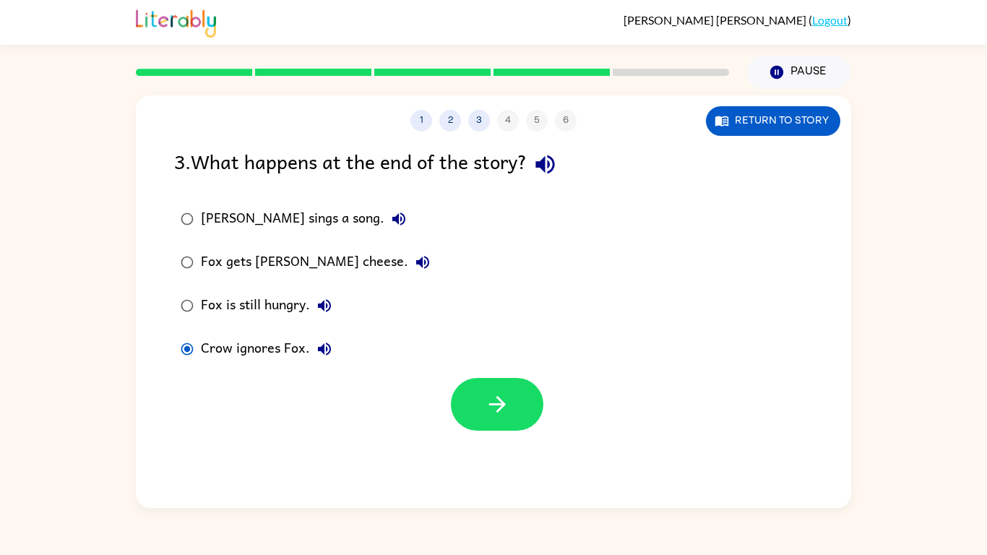
click at [181, 371] on label "Crow ignores Fox." at bounding box center [305, 348] width 278 height 43
click at [198, 330] on label "Crow ignores Fox." at bounding box center [305, 348] width 278 height 43
click at [502, 410] on icon "button" at bounding box center [497, 404] width 25 height 25
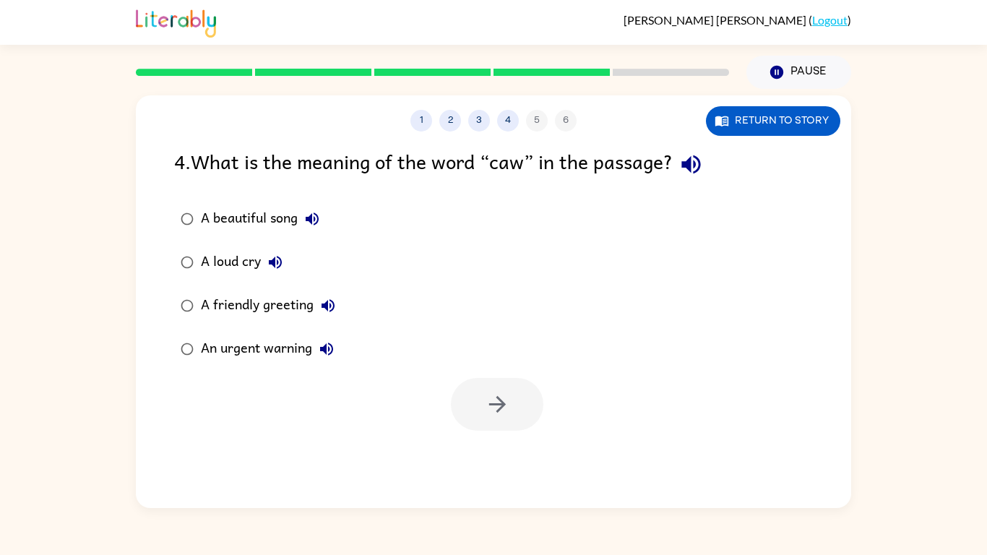
click at [314, 221] on icon "button" at bounding box center [312, 218] width 17 height 17
click at [505, 413] on icon "button" at bounding box center [497, 404] width 25 height 25
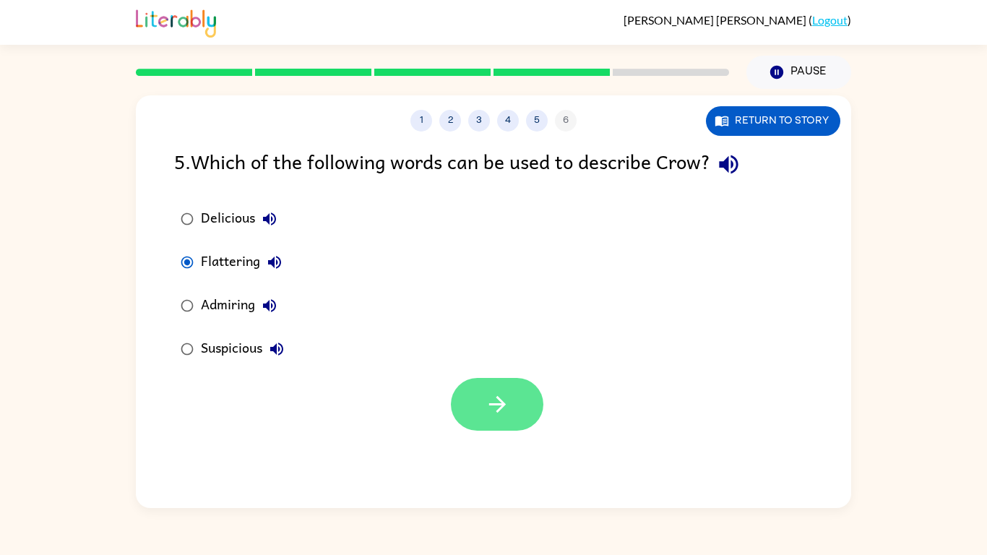
click at [492, 426] on button "button" at bounding box center [497, 404] width 93 height 53
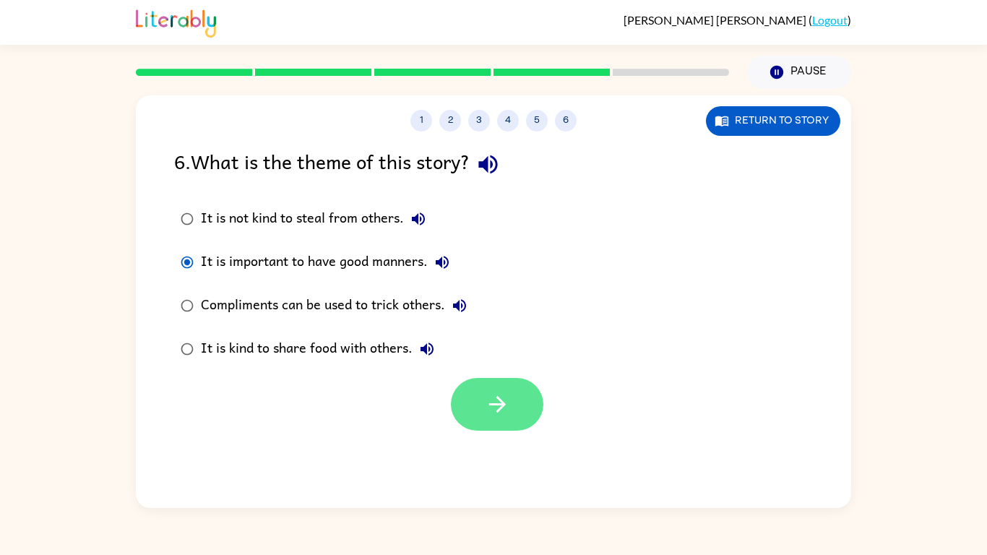
click at [495, 415] on icon "button" at bounding box center [497, 404] width 25 height 25
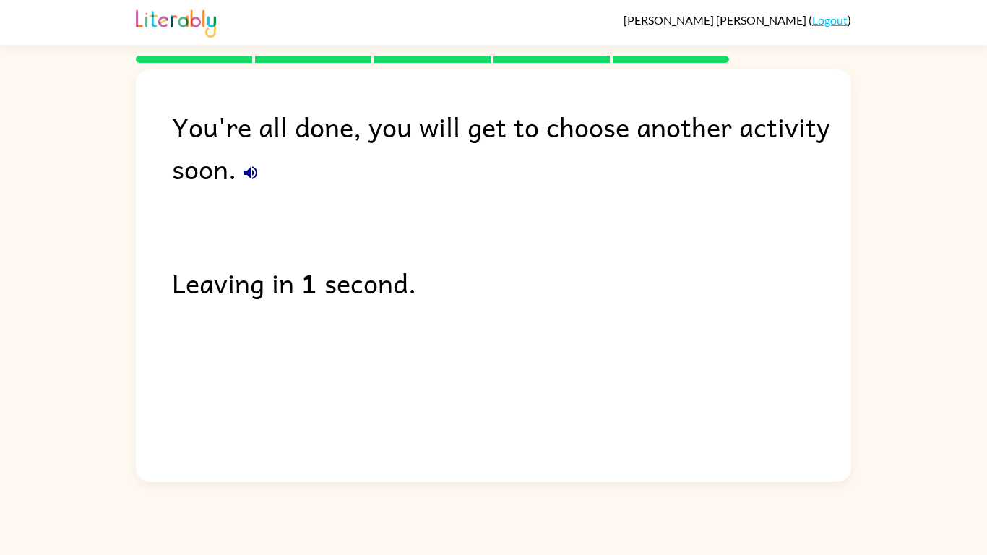
click at [242, 171] on icon "button" at bounding box center [250, 172] width 17 height 17
